Goal: Task Accomplishment & Management: Complete application form

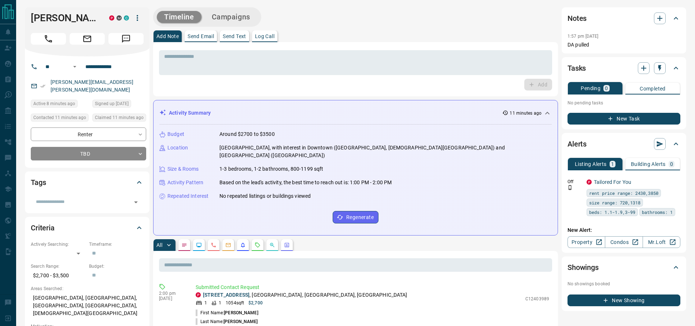
click at [46, 38] on div "[PERSON_NAME] P M C" at bounding box center [87, 31] width 125 height 49
click at [45, 43] on div at bounding box center [87, 37] width 113 height 15
click at [45, 45] on button "Call" at bounding box center [48, 39] width 35 height 12
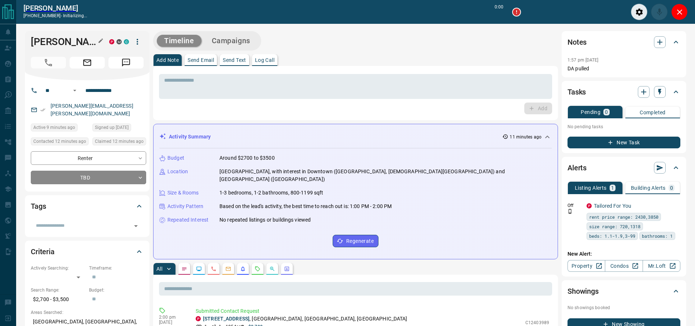
click at [45, 47] on h1 "[PERSON_NAME]" at bounding box center [64, 42] width 67 height 12
type input "*******"
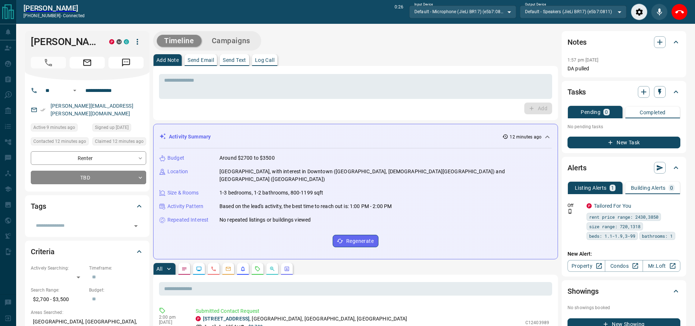
click at [682, 14] on icon "End Call" at bounding box center [680, 12] width 9 height 9
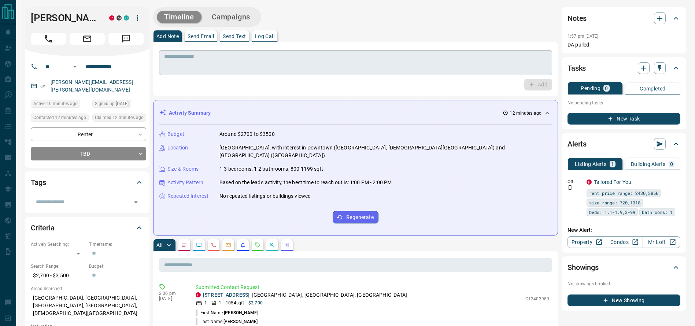
click at [358, 64] on textarea at bounding box center [355, 63] width 383 height 19
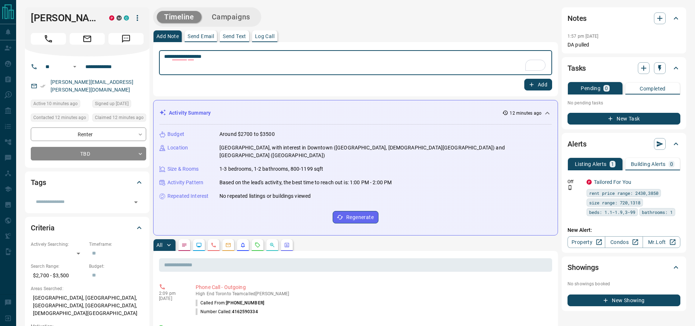
type textarea "**********"
click at [548, 82] on button "Add" at bounding box center [539, 85] width 28 height 12
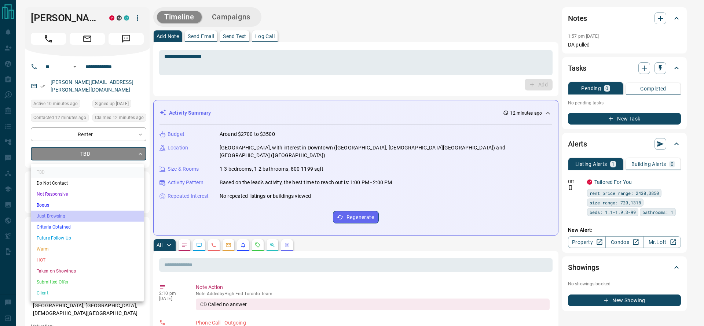
click at [45, 217] on li "Just Browsing" at bounding box center [87, 216] width 113 height 11
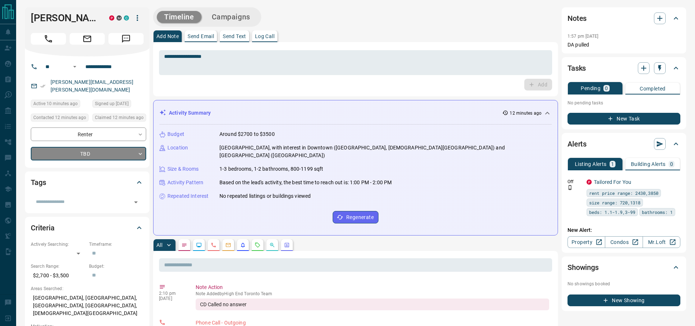
type input "*"
